Goal: Obtain resource: Obtain resource

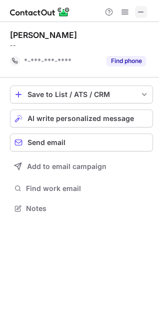
scroll to position [202, 159]
click at [141, 16] on span at bounding box center [141, 12] width 8 height 8
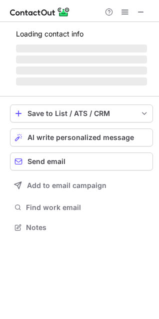
scroll to position [234, 159]
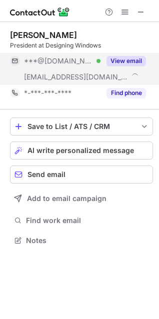
click at [138, 62] on button "View email" at bounding box center [127, 61] width 40 height 10
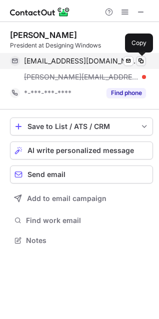
click at [143, 64] on span at bounding box center [141, 61] width 8 height 8
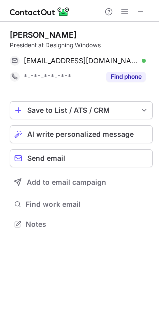
scroll to position [218, 159]
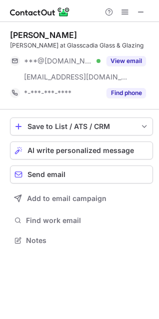
scroll to position [234, 159]
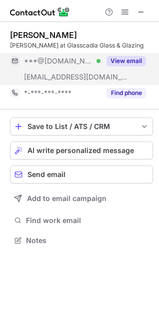
drag, startPoint x: 126, startPoint y: 59, endPoint x: 137, endPoint y: 77, distance: 21.8
click at [126, 60] on button "View email" at bounding box center [127, 61] width 40 height 10
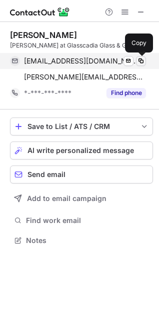
click at [139, 60] on span at bounding box center [141, 61] width 8 height 8
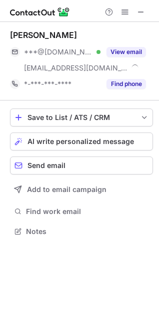
scroll to position [225, 159]
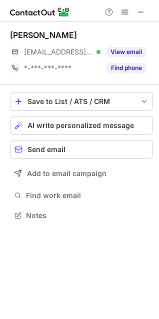
scroll to position [209, 159]
